Goal: Navigation & Orientation: Find specific page/section

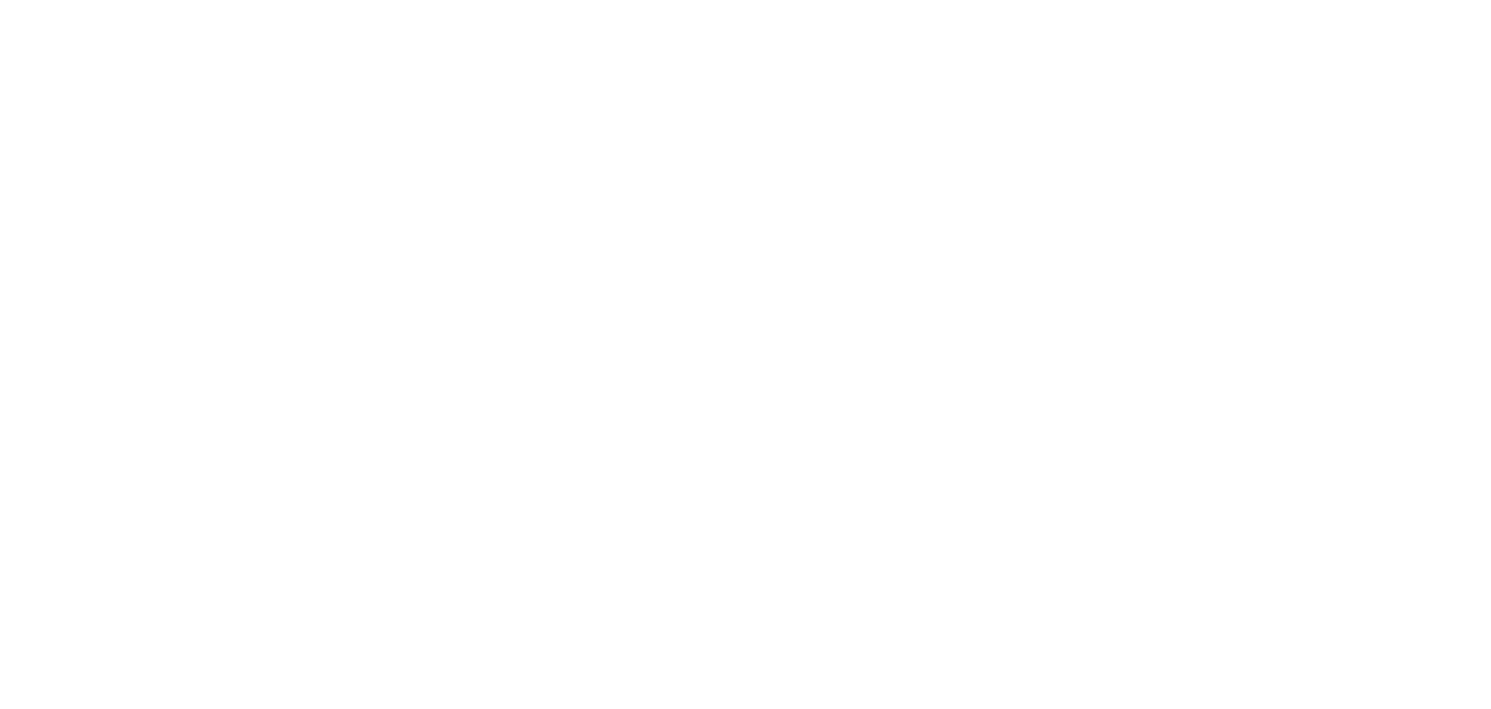
click at [272, 164] on div at bounding box center [746, 175] width 1460 height 350
